Goal: Transaction & Acquisition: Purchase product/service

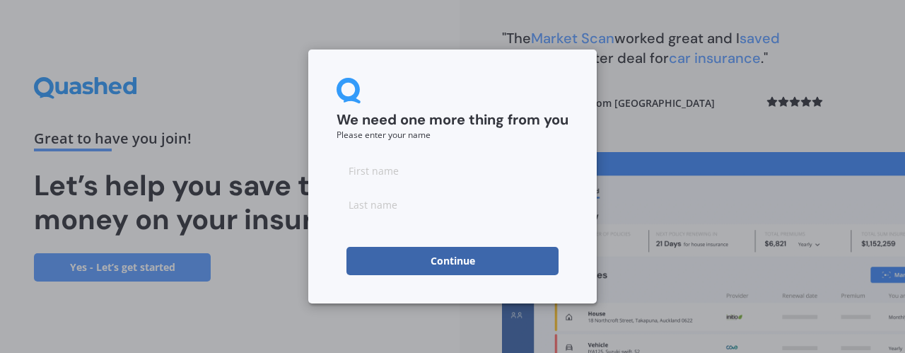
click at [383, 166] on input at bounding box center [453, 170] width 232 height 28
type input "Clare"
type input "[PERSON_NAME]"
click button "Continue" at bounding box center [453, 261] width 212 height 28
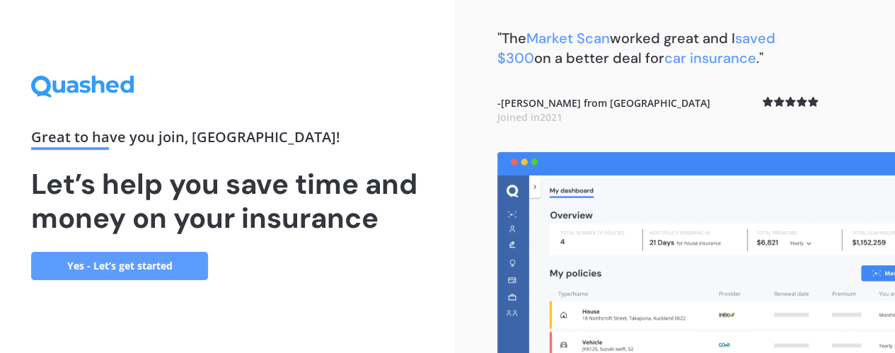
click at [122, 274] on link "Yes - Let’s get started" at bounding box center [119, 266] width 177 height 28
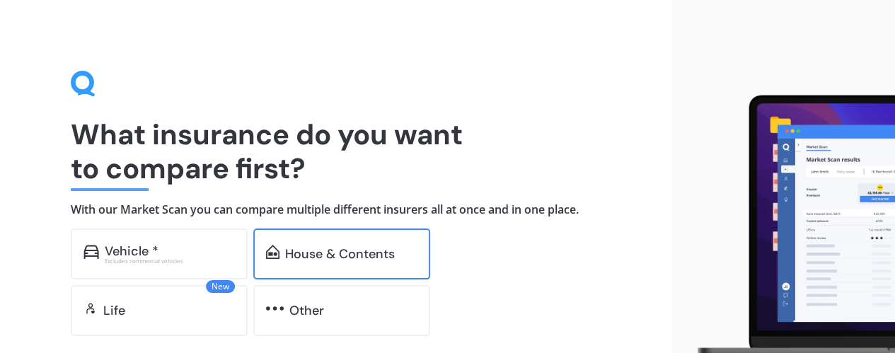
click at [327, 275] on div "House & Contents" at bounding box center [341, 253] width 177 height 51
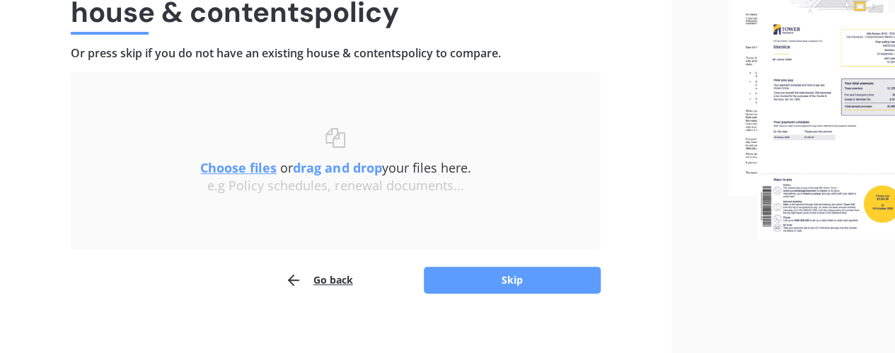
scroll to position [157, 0]
click at [228, 178] on div "e.g Policy schedules, renewal documents..." at bounding box center [335, 186] width 473 height 16
click at [228, 171] on u "Choose files" at bounding box center [238, 166] width 76 height 17
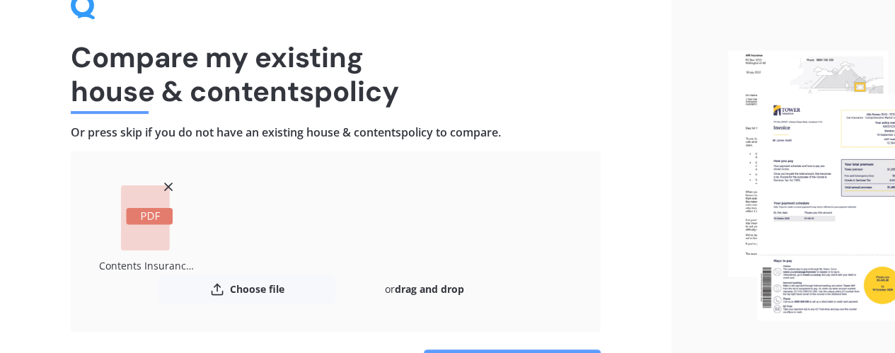
scroll to position [171, 0]
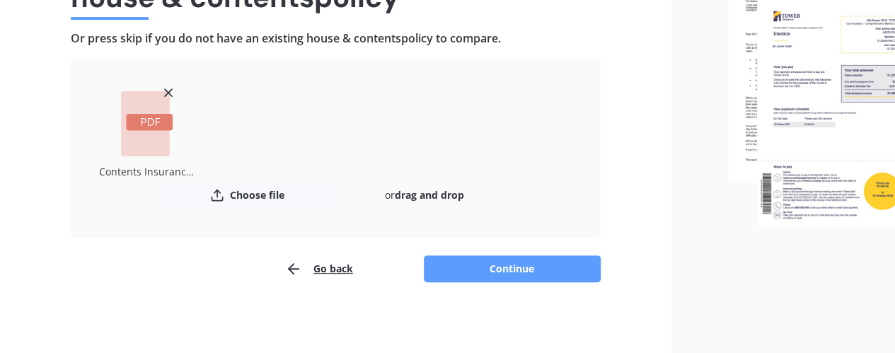
click at [290, 264] on icon "button" at bounding box center [293, 268] width 17 height 17
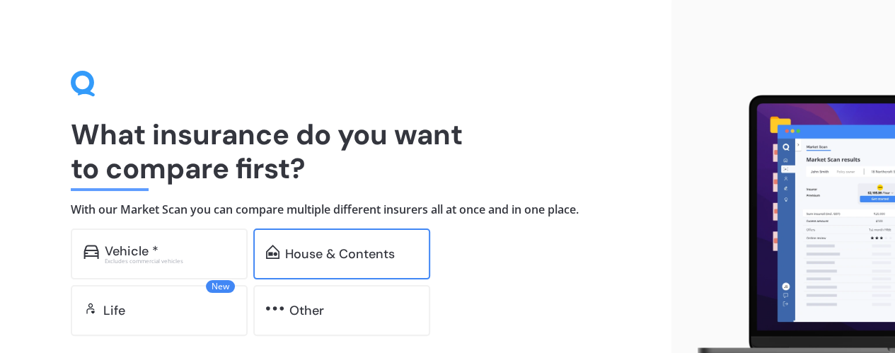
click at [310, 255] on div "House & Contents" at bounding box center [340, 254] width 110 height 14
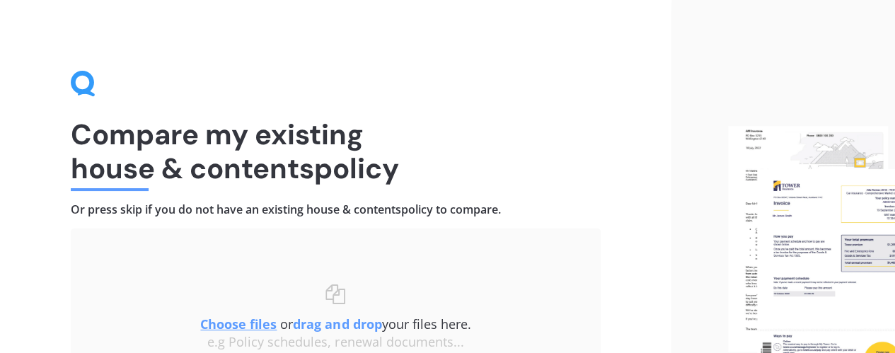
scroll to position [168, 0]
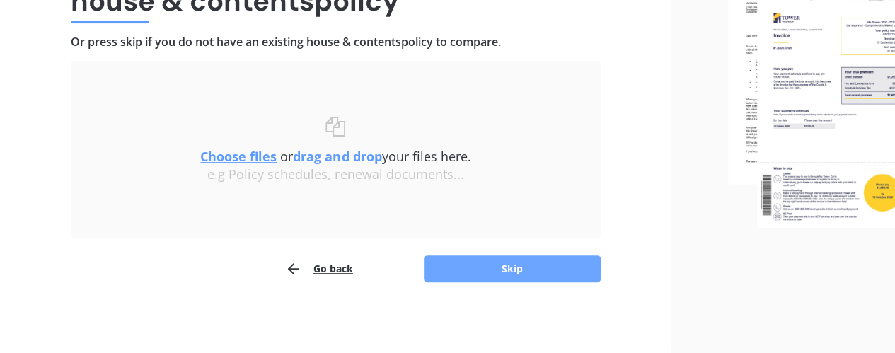
click at [499, 276] on button "Skip" at bounding box center [512, 268] width 177 height 27
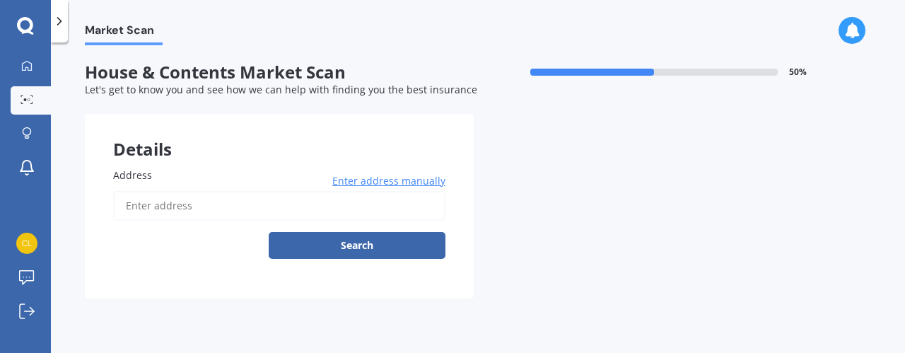
click at [276, 198] on input "Address" at bounding box center [279, 206] width 332 height 30
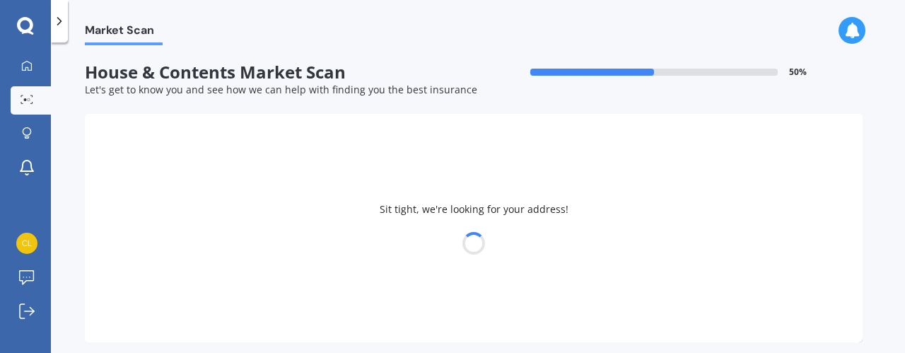
type input "[STREET_ADDRESS][PERSON_NAME]"
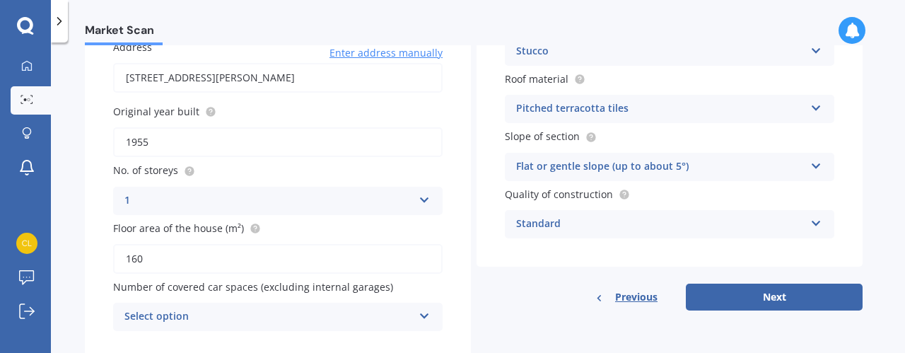
scroll to position [172, 0]
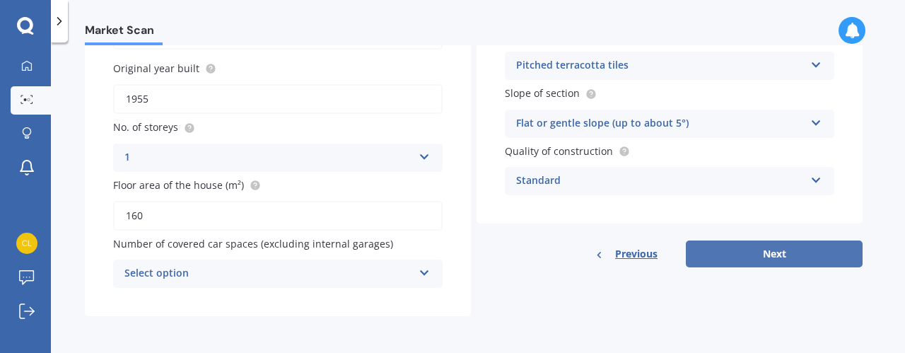
click at [754, 244] on button "Next" at bounding box center [774, 254] width 177 height 27
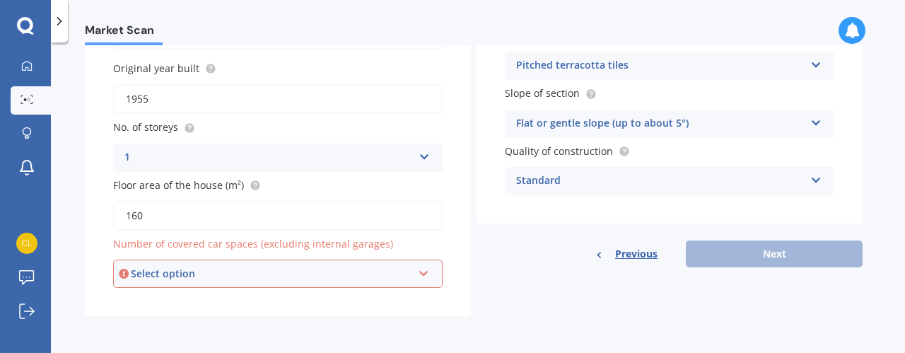
click at [407, 268] on div "Select option" at bounding box center [272, 274] width 282 height 16
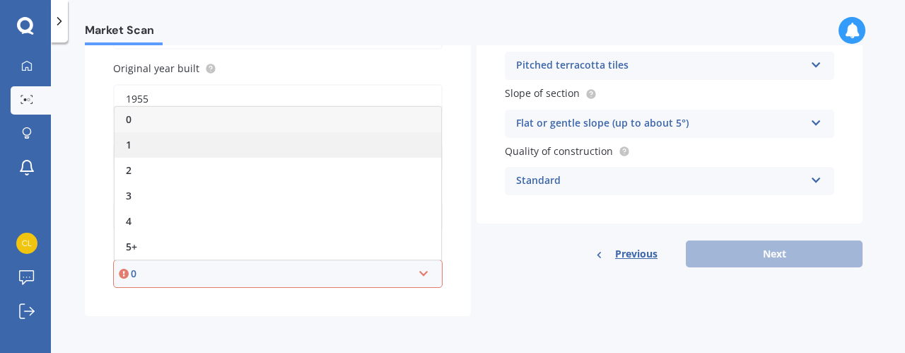
click at [331, 145] on div "1" at bounding box center [278, 144] width 327 height 25
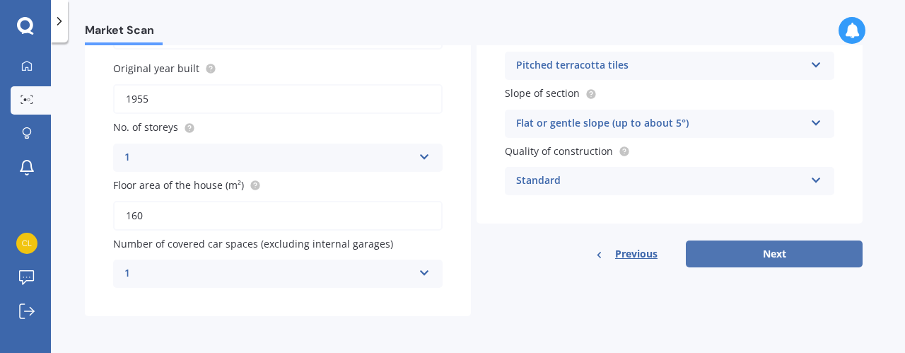
click at [772, 264] on button "Next" at bounding box center [774, 254] width 177 height 27
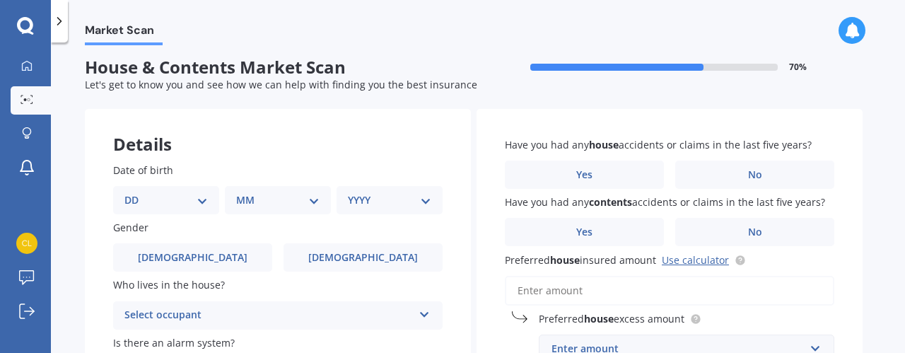
scroll to position [0, 0]
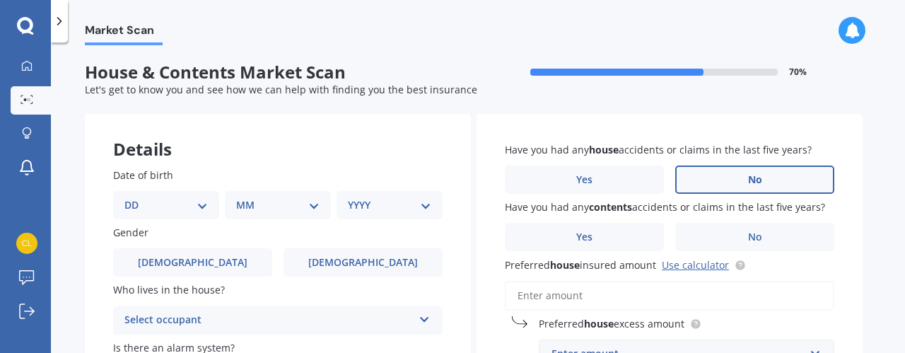
click at [717, 174] on label "No" at bounding box center [755, 180] width 159 height 28
click at [0, 0] on input "No" at bounding box center [0, 0] width 0 height 0
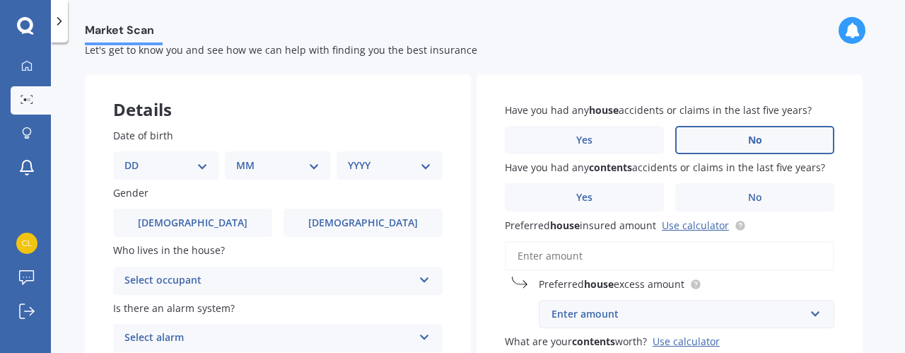
scroll to position [63, 0]
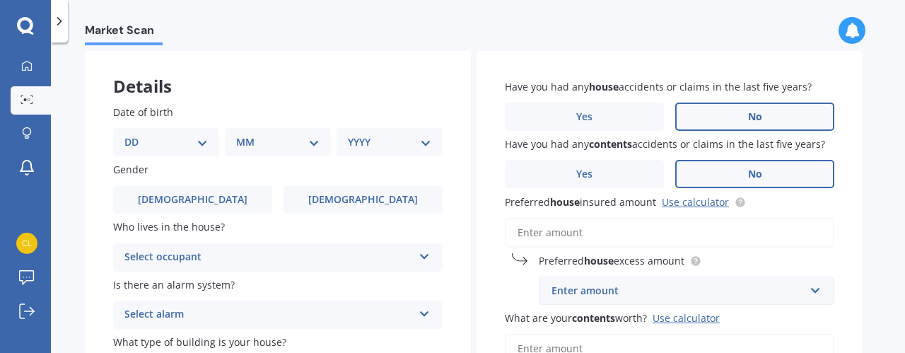
click at [759, 173] on span "No" at bounding box center [755, 174] width 14 height 12
click at [0, 0] on input "No" at bounding box center [0, 0] width 0 height 0
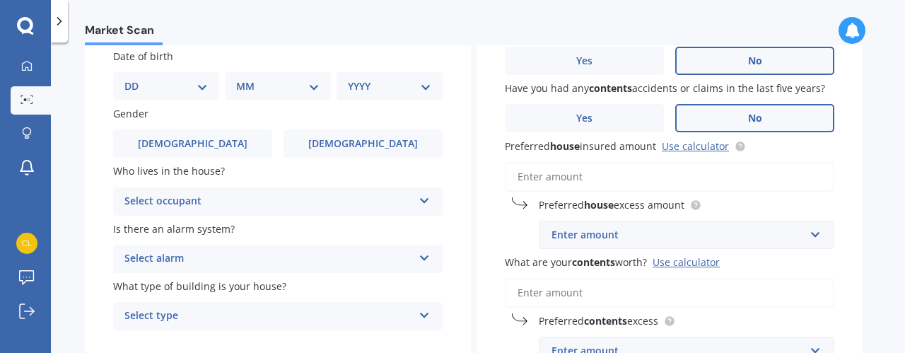
scroll to position [120, 0]
click at [736, 175] on input "Preferred house insured amount Use calculator" at bounding box center [670, 176] width 330 height 30
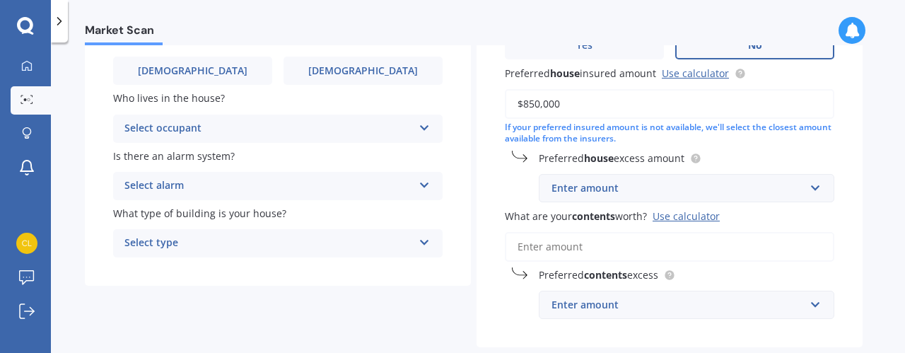
scroll to position [193, 0]
type input "$850,000"
click at [757, 194] on div "Enter amount" at bounding box center [678, 187] width 253 height 16
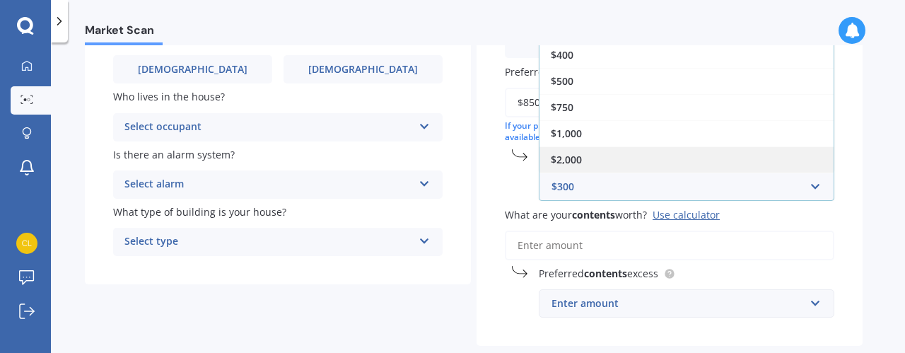
click at [742, 163] on div "$2,000" at bounding box center [687, 159] width 294 height 26
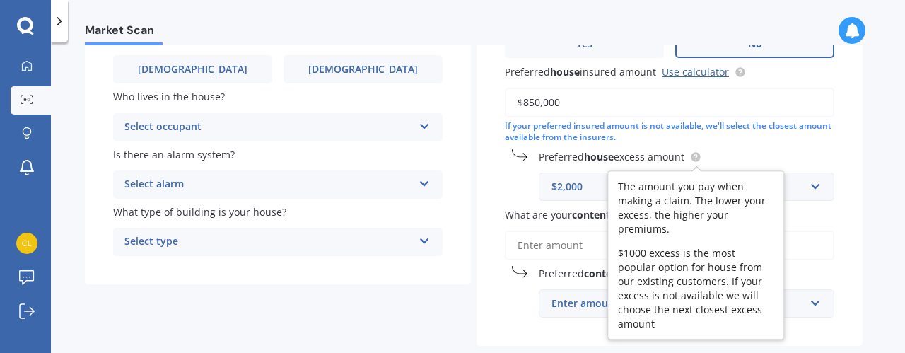
click at [696, 156] on circle at bounding box center [695, 157] width 9 height 9
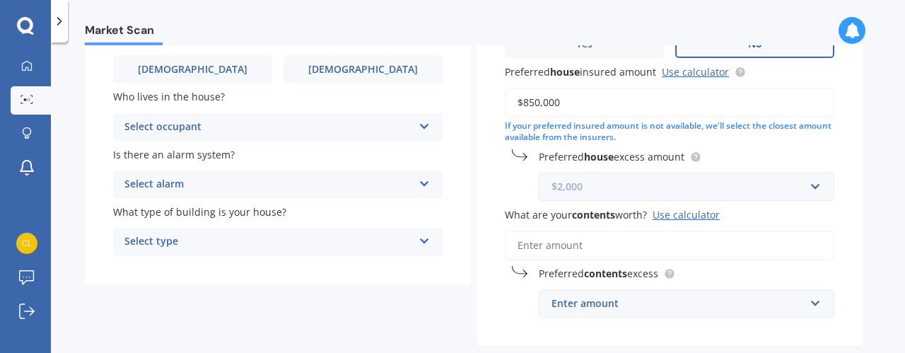
click at [821, 193] on input "text" at bounding box center [681, 186] width 283 height 27
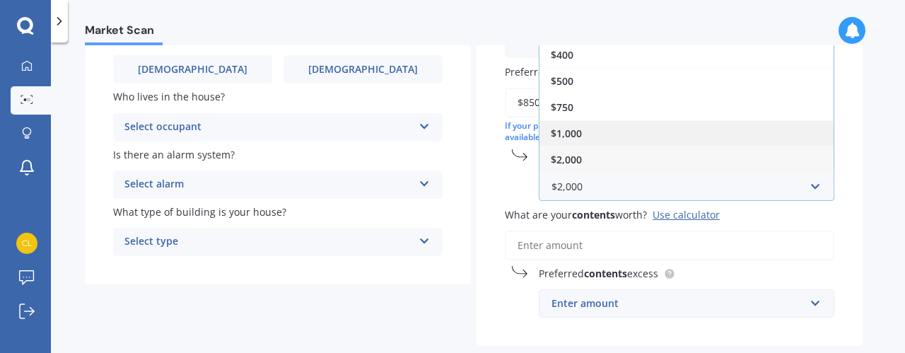
click at [778, 137] on div "$1,000" at bounding box center [687, 133] width 294 height 26
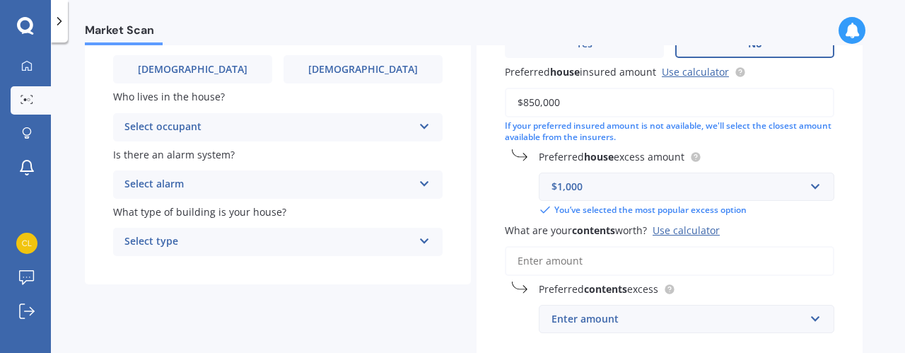
scroll to position [283, 0]
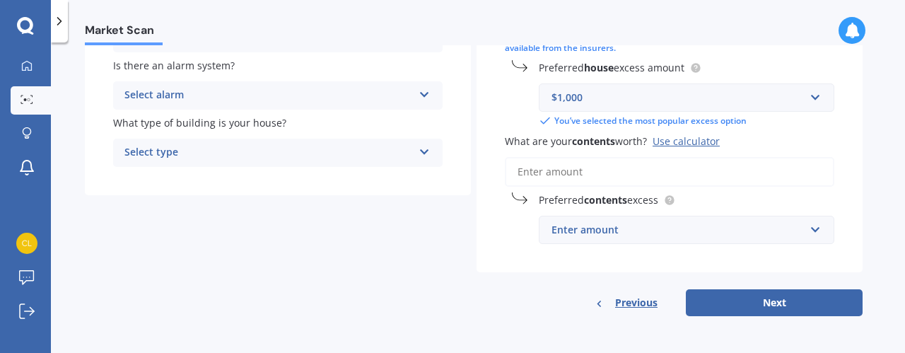
click at [683, 146] on div "Use calculator" at bounding box center [686, 140] width 67 height 13
click at [683, 157] on input "What are your contents worth? Use calculator" at bounding box center [670, 172] width 330 height 30
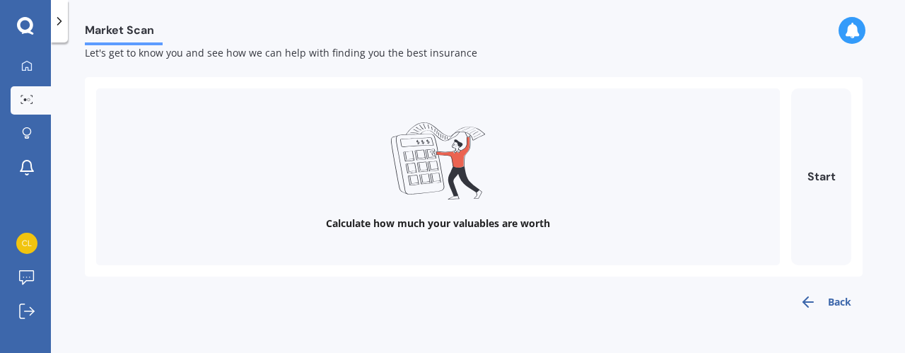
scroll to position [36, 0]
click at [826, 202] on button "Start" at bounding box center [822, 177] width 60 height 177
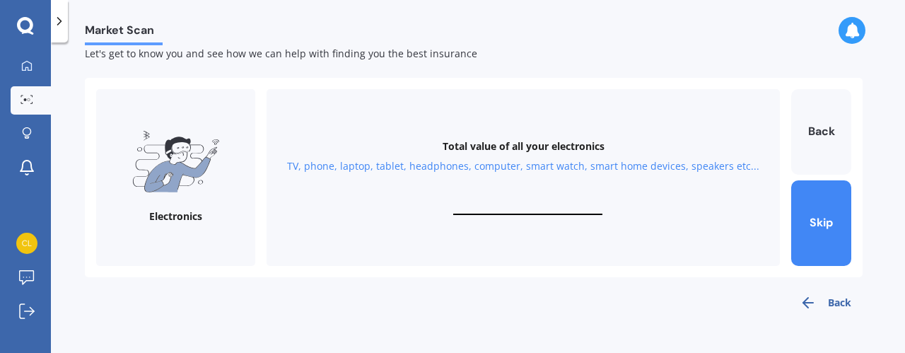
click at [486, 197] on div "Total value of all your electronics TV, phone, laptop, tablet, headphones, comp…" at bounding box center [524, 177] width 514 height 177
click at [505, 182] on div "Total value of all your electronics TV, phone, laptop, tablet, headphones, comp…" at bounding box center [524, 177] width 514 height 177
click at [501, 196] on div "Total value of all your electronics TV, phone, laptop, tablet, headphones, comp…" at bounding box center [524, 177] width 514 height 177
click at [519, 199] on div "Total value of all your electronics TV, phone, laptop, tablet, headphones, comp…" at bounding box center [524, 177] width 514 height 177
click at [818, 298] on button "Back" at bounding box center [826, 303] width 74 height 28
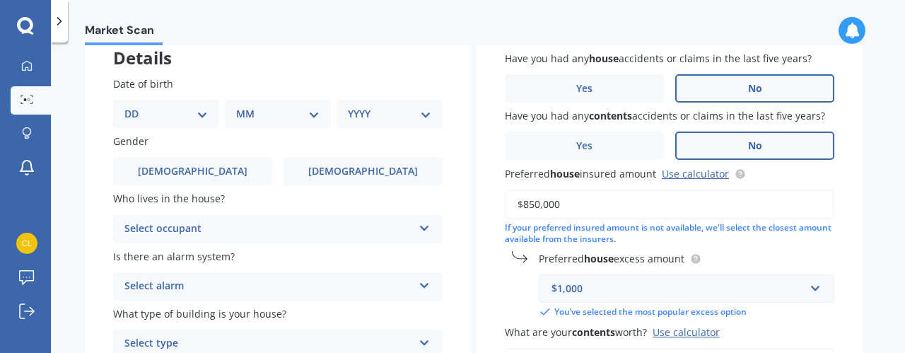
scroll to position [103, 0]
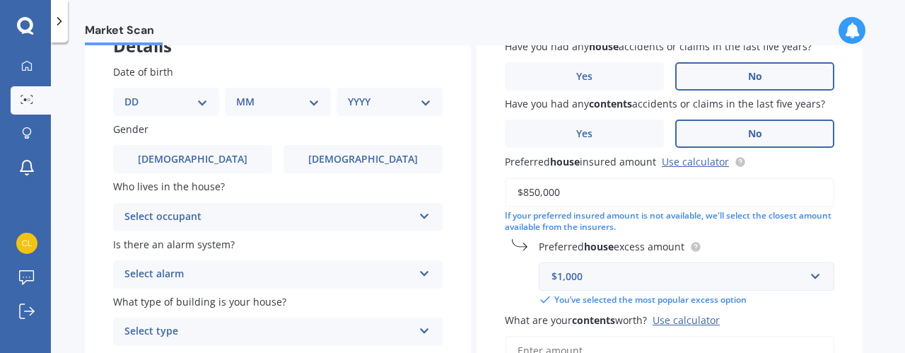
click at [669, 281] on div "$1,000" at bounding box center [678, 277] width 253 height 16
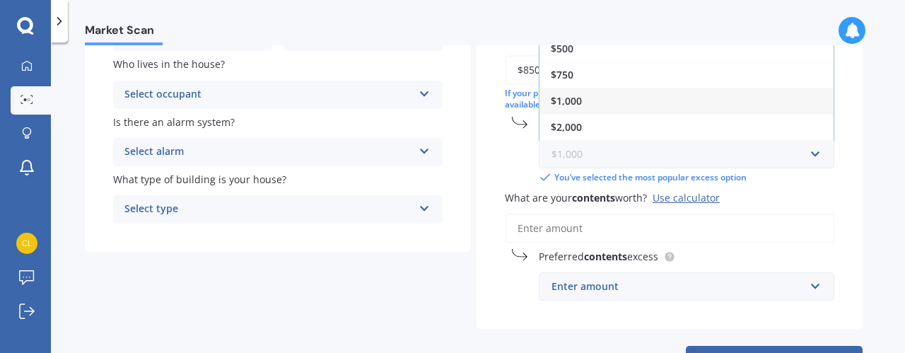
scroll to position [226, 0]
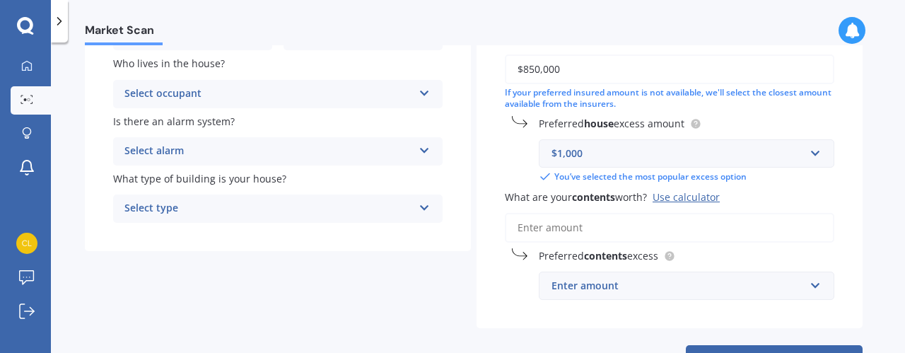
click at [637, 230] on input "What are your contents worth? Use calculator" at bounding box center [670, 228] width 330 height 30
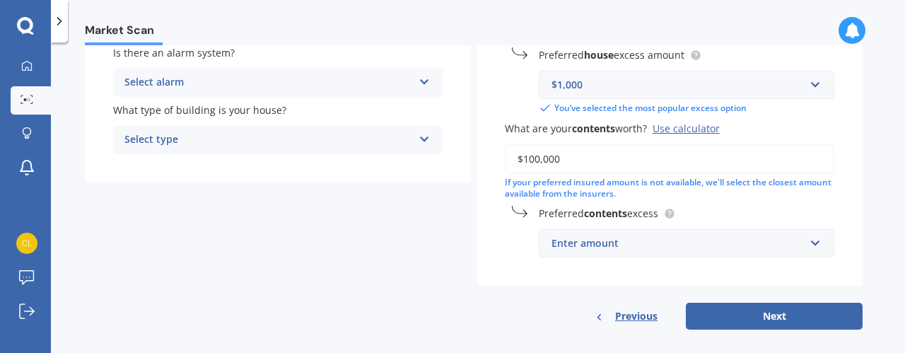
scroll to position [296, 0]
type input "$100,000"
click at [710, 243] on div "Enter amount" at bounding box center [678, 243] width 253 height 16
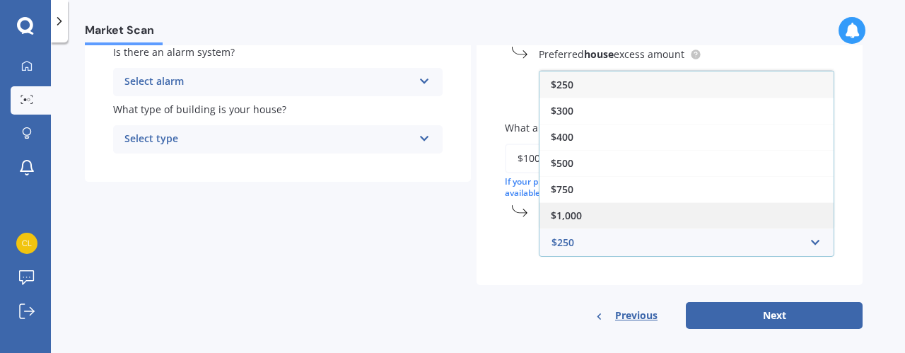
click at [681, 213] on div "$1,000" at bounding box center [687, 215] width 294 height 26
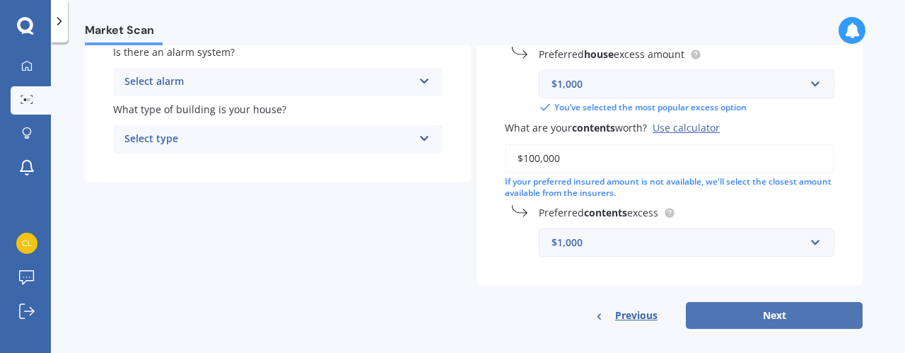
click at [789, 318] on button "Next" at bounding box center [774, 315] width 177 height 27
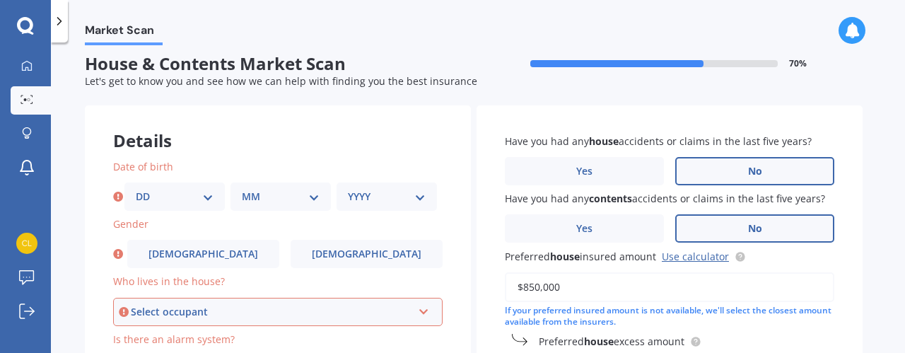
scroll to position [0, 0]
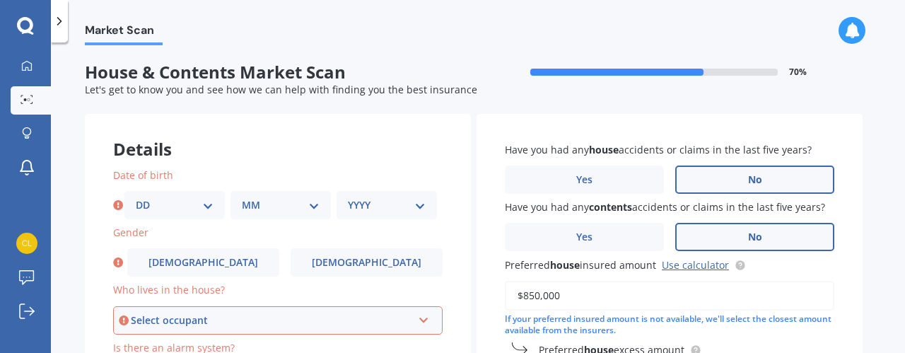
click at [151, 207] on select "DD 01 02 03 04 05 06 07 08 09 10 11 12 13 14 15 16 17 18 19 20 21 22 23 24 25 2…" at bounding box center [175, 205] width 78 height 16
click at [251, 137] on div "Details" at bounding box center [278, 135] width 386 height 42
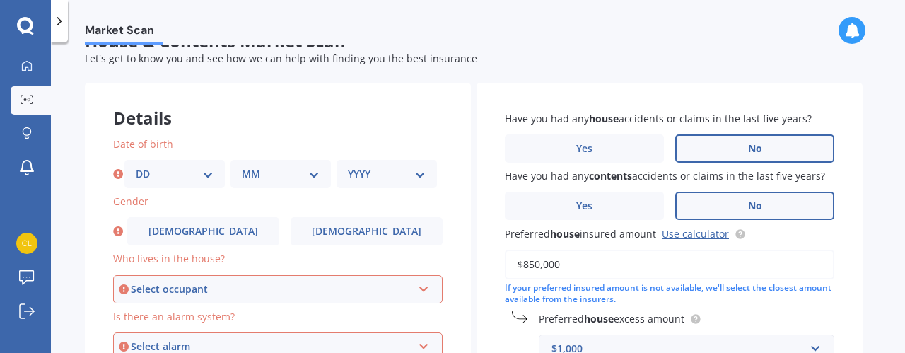
scroll to position [28, 0]
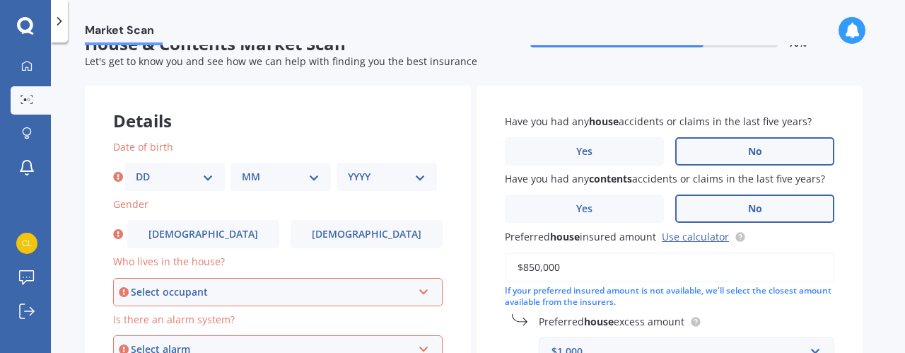
click at [184, 180] on select "DD 01 02 03 04 05 06 07 08 09 10 11 12 13 14 15 16 17 18 19 20 21 22 23 24 25 2…" at bounding box center [175, 177] width 78 height 16
select select "17"
click at [136, 169] on select "DD 01 02 03 04 05 06 07 08 09 10 11 12 13 14 15 16 17 18 19 20 21 22 23 24 25 2…" at bounding box center [175, 177] width 78 height 16
click at [256, 169] on select "MM 01 02 03 04 05 06 07 08 09 10 11 12" at bounding box center [281, 177] width 78 height 16
select select "01"
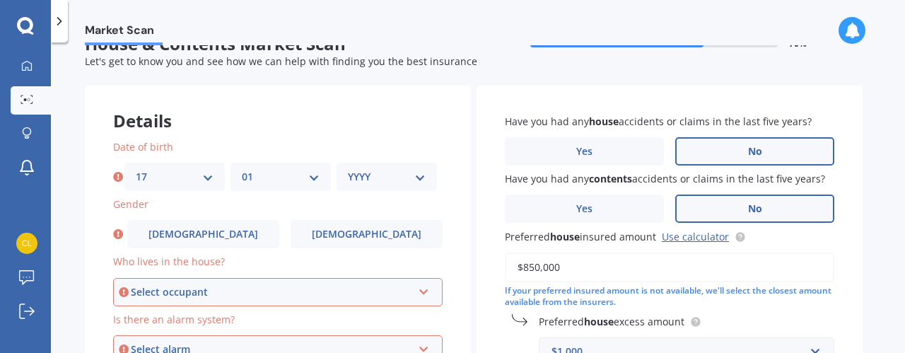
click at [242, 169] on select "MM 01 02 03 04 05 06 07 08 09 10 11 12" at bounding box center [281, 177] width 78 height 16
click at [403, 168] on div "YYYY 2009 2008 2007 2006 2005 2004 2003 2002 2001 2000 1999 1998 1997 1996 1995…" at bounding box center [387, 177] width 100 height 28
click at [407, 171] on select "YYYY 2009 2008 2007 2006 2005 2004 2003 2002 2001 2000 1999 1998 1997 1996 1995…" at bounding box center [387, 177] width 78 height 16
select select "1980"
click at [348, 169] on select "YYYY 2009 2008 2007 2006 2005 2004 2003 2002 2001 2000 1999 1998 1997 1996 1995…" at bounding box center [387, 177] width 78 height 16
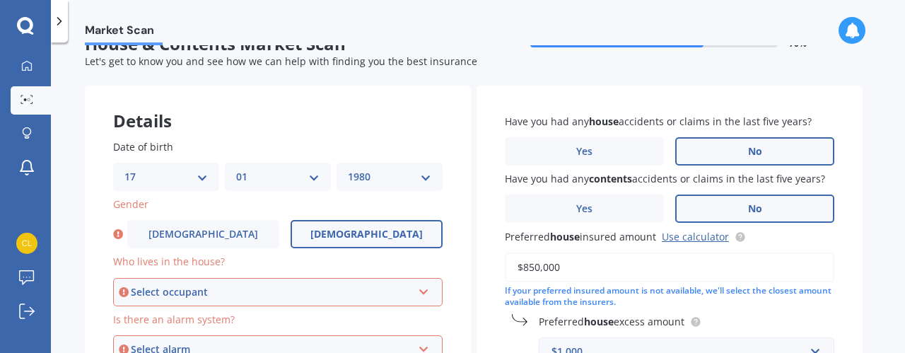
click at [331, 233] on label "Female" at bounding box center [367, 234] width 152 height 28
click at [0, 0] on input "Female" at bounding box center [0, 0] width 0 height 0
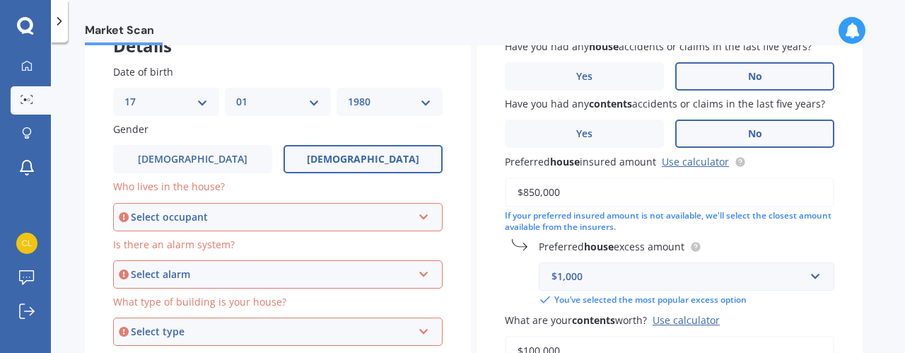
scroll to position [125, 0]
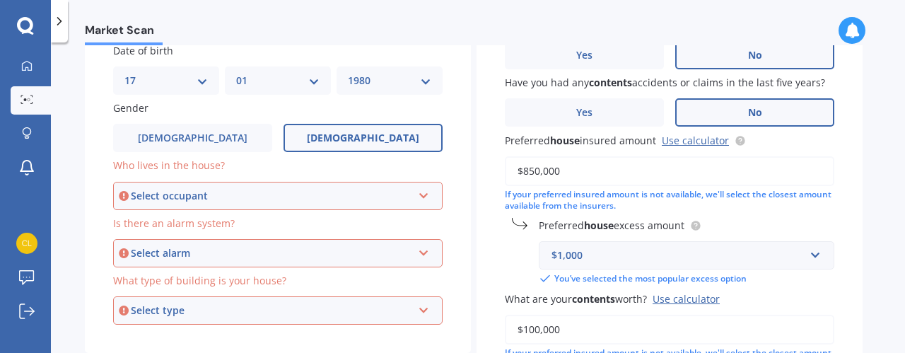
click at [315, 195] on div "Select occupant" at bounding box center [272, 196] width 282 height 16
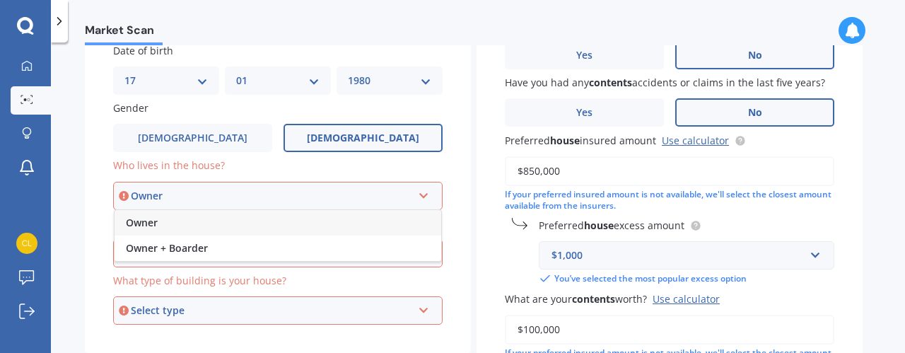
click at [308, 225] on div "Owner" at bounding box center [278, 222] width 327 height 25
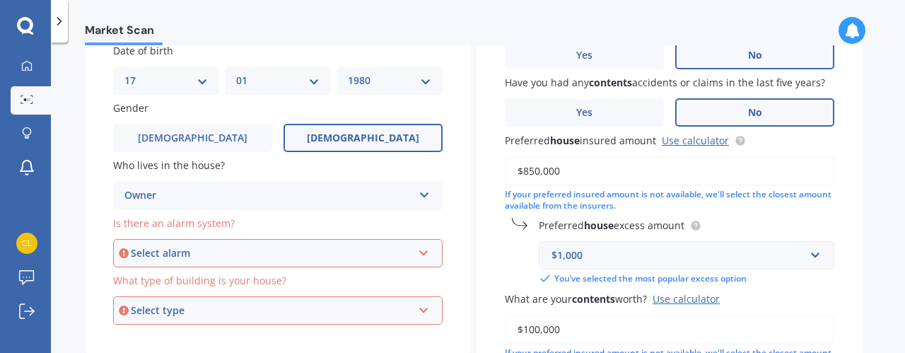
click at [313, 250] on div "Select alarm" at bounding box center [272, 253] width 282 height 16
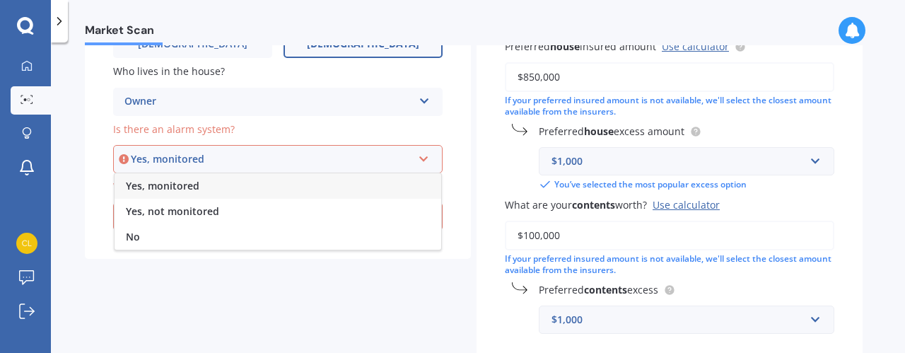
scroll to position [221, 0]
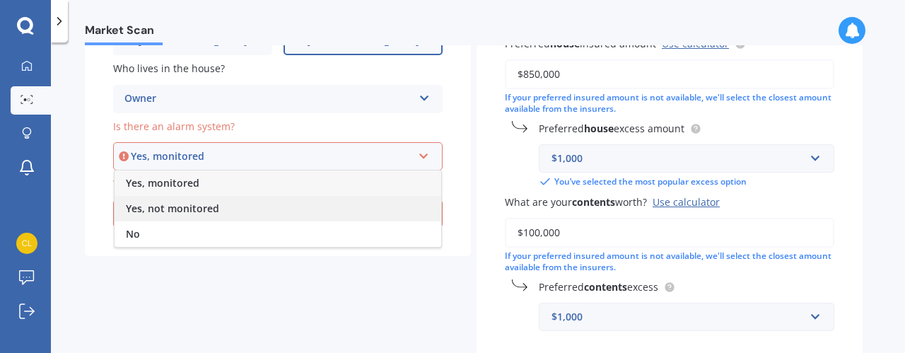
click at [297, 208] on div "Yes, not monitored" at bounding box center [278, 208] width 327 height 25
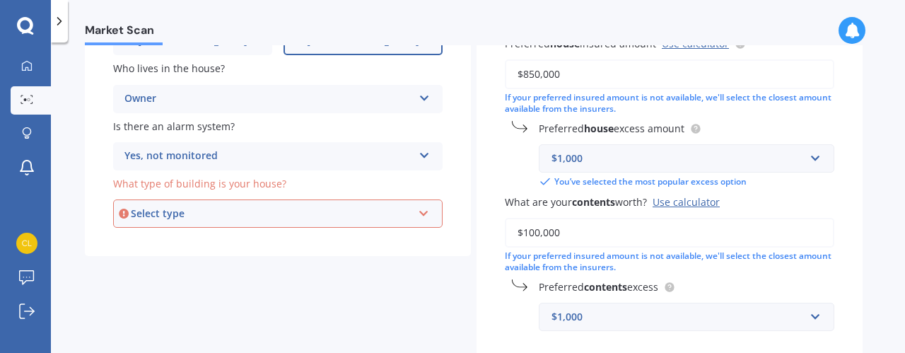
click at [300, 208] on div "Select type" at bounding box center [272, 214] width 282 height 16
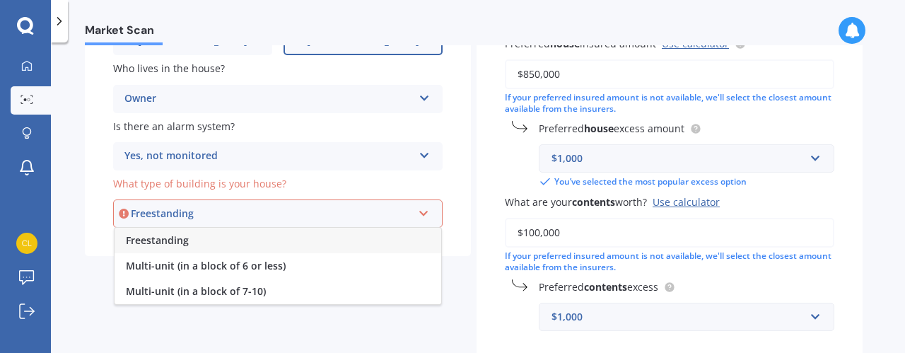
click at [289, 237] on div "Freestanding" at bounding box center [278, 240] width 327 height 25
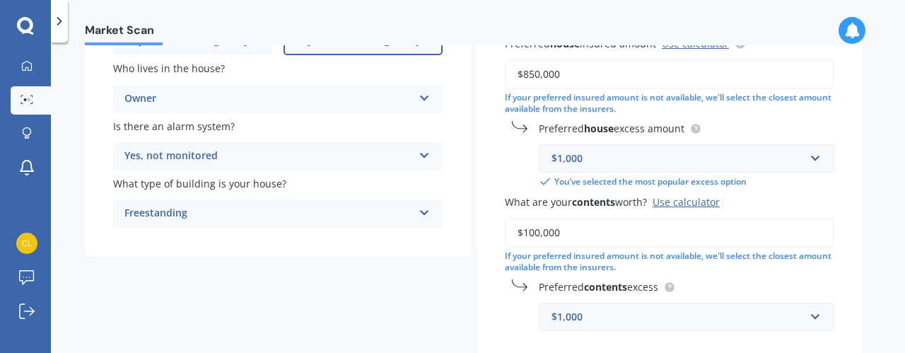
scroll to position [310, 0]
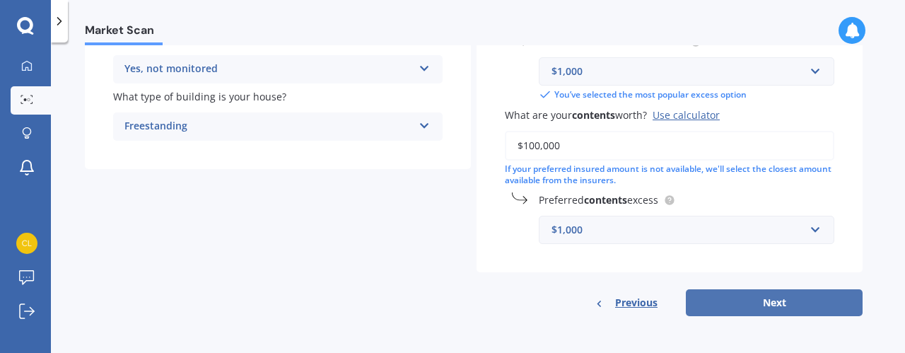
click at [785, 303] on button "Next" at bounding box center [774, 302] width 177 height 27
select select "17"
select select "01"
select select "1980"
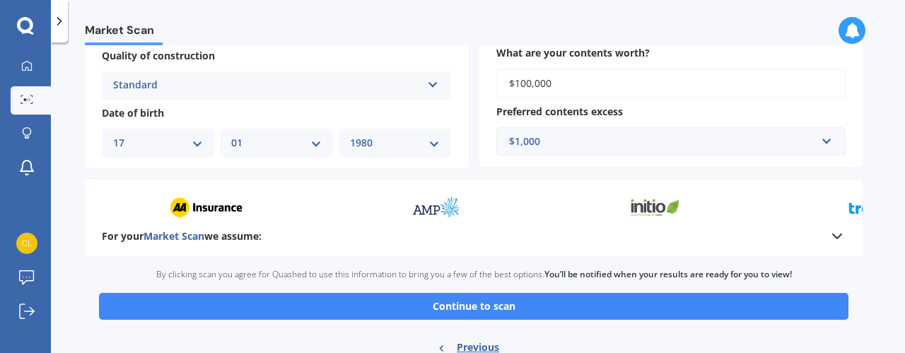
scroll to position [596, 0]
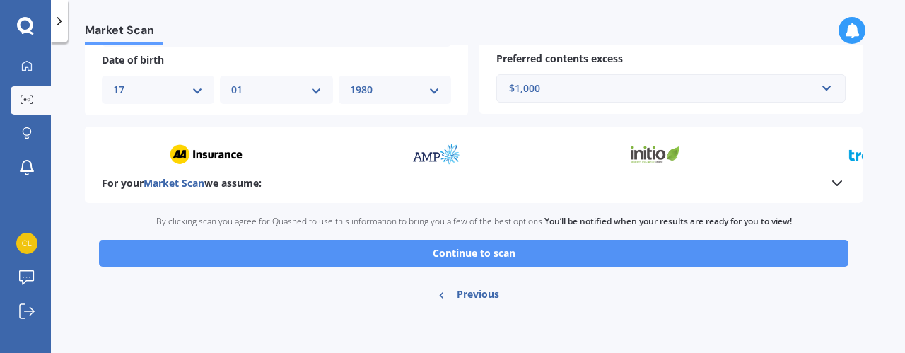
click at [539, 243] on button "Continue to scan" at bounding box center [474, 253] width 750 height 27
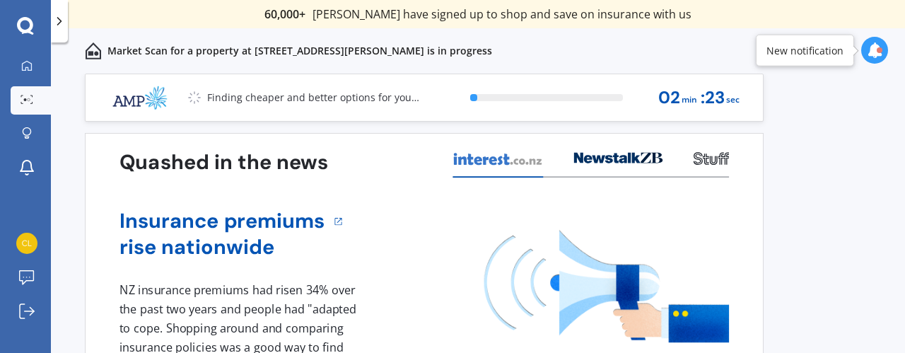
click at [776, 253] on div "Previous 60,000+ Kiwis have signed up to shop and save on insurance with us " H…" at bounding box center [478, 229] width 855 height 311
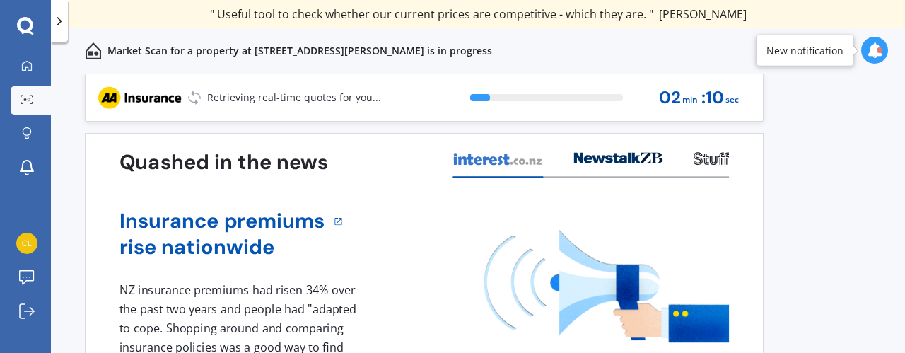
scroll to position [103, 0]
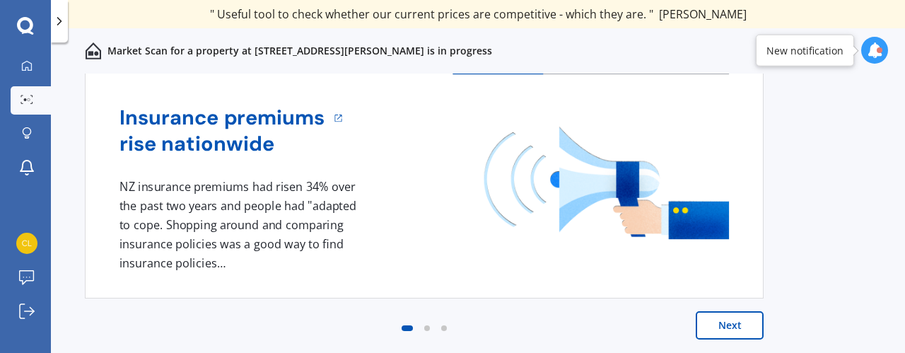
click at [704, 339] on div "Next" at bounding box center [424, 339] width 679 height 57
click at [715, 330] on button "Next" at bounding box center [730, 325] width 68 height 28
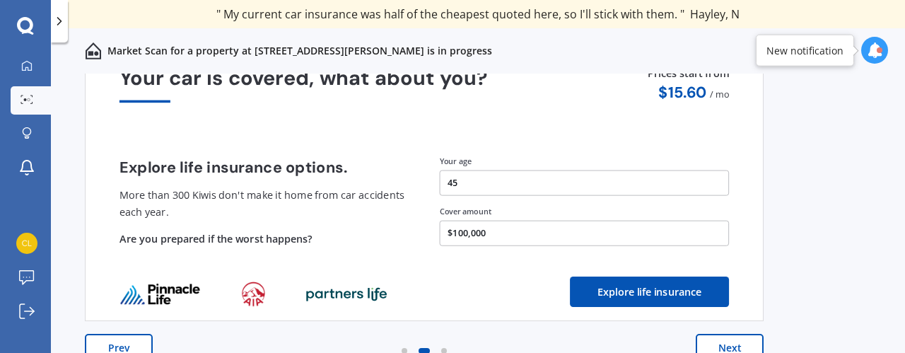
scroll to position [96, 0]
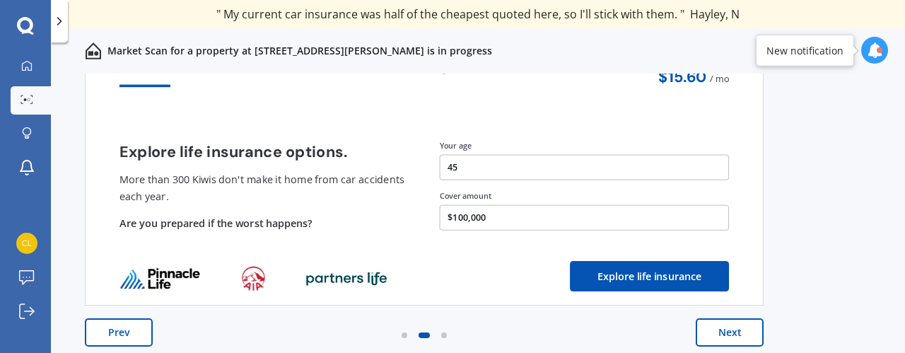
click at [731, 329] on button "Next" at bounding box center [730, 332] width 68 height 28
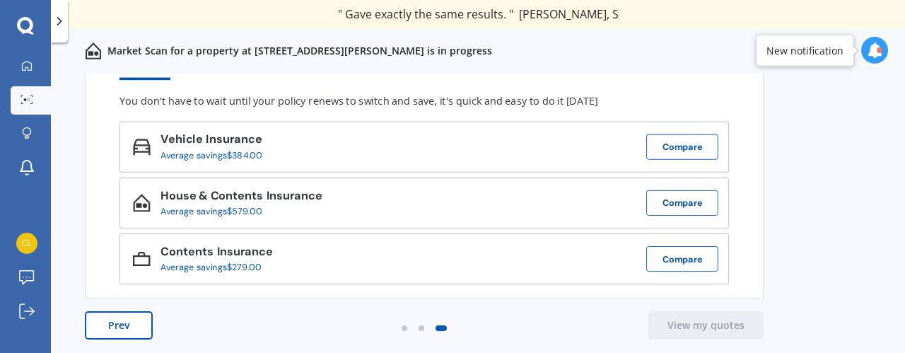
scroll to position [0, 0]
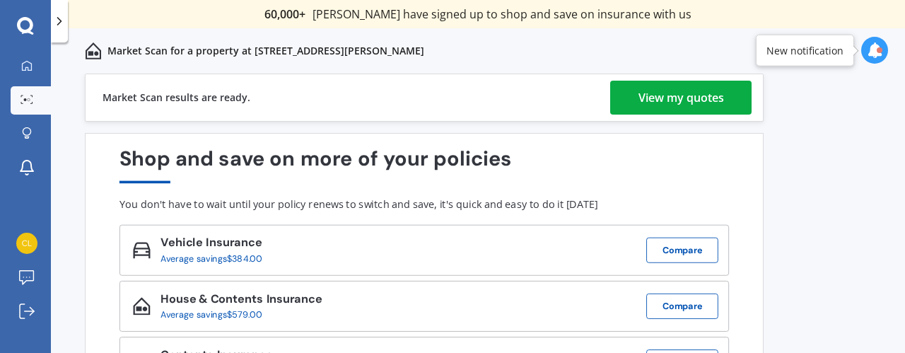
click at [691, 101] on div "View my quotes" at bounding box center [682, 98] width 86 height 34
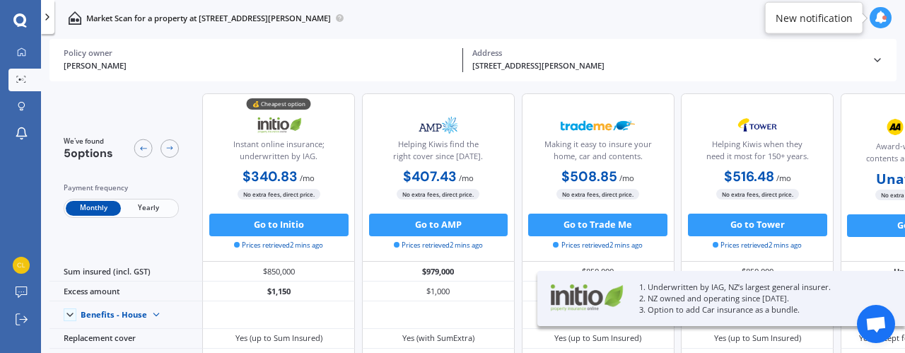
click at [163, 202] on span "Yearly" at bounding box center [148, 208] width 55 height 15
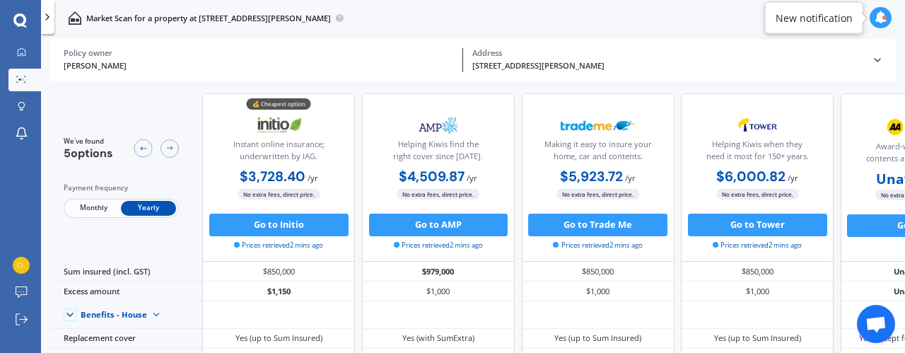
click at [881, 65] on icon at bounding box center [877, 59] width 11 height 11
